Goal: Transaction & Acquisition: Purchase product/service

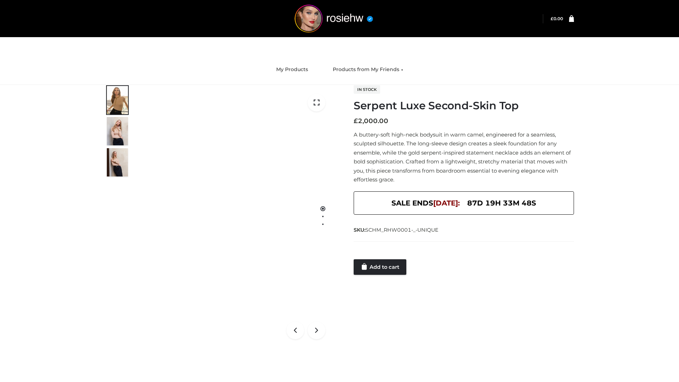
click at [381, 267] on link "Add to cart" at bounding box center [380, 267] width 53 height 16
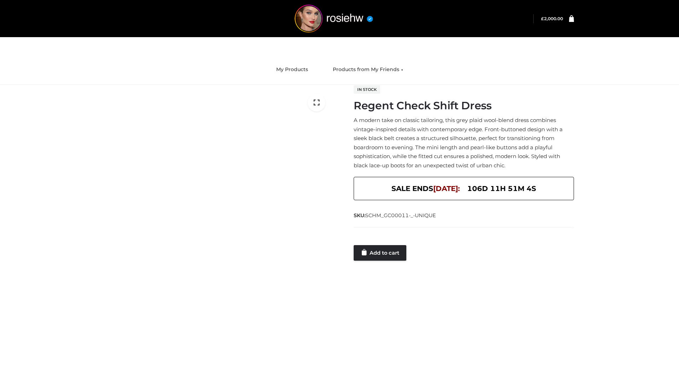
click at [381, 253] on link "Add to cart" at bounding box center [380, 253] width 53 height 16
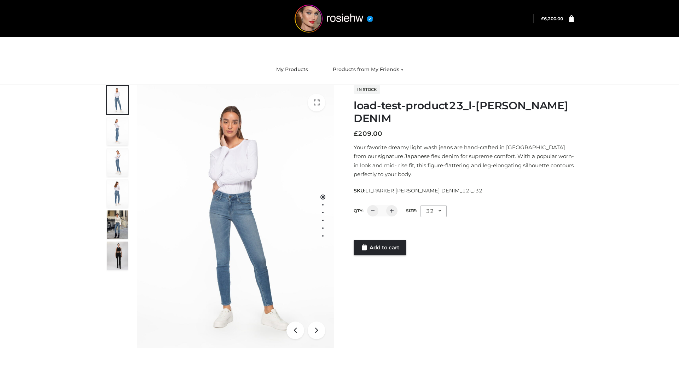
click at [381, 248] on link "Add to cart" at bounding box center [380, 248] width 53 height 16
